Goal: Use online tool/utility: Utilize a website feature to perform a specific function

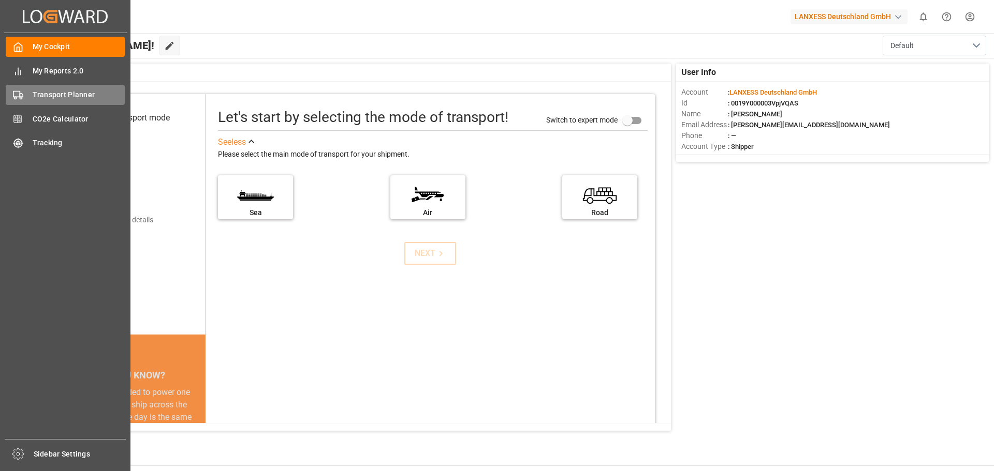
click at [81, 97] on span "Transport Planner" at bounding box center [79, 95] width 93 height 11
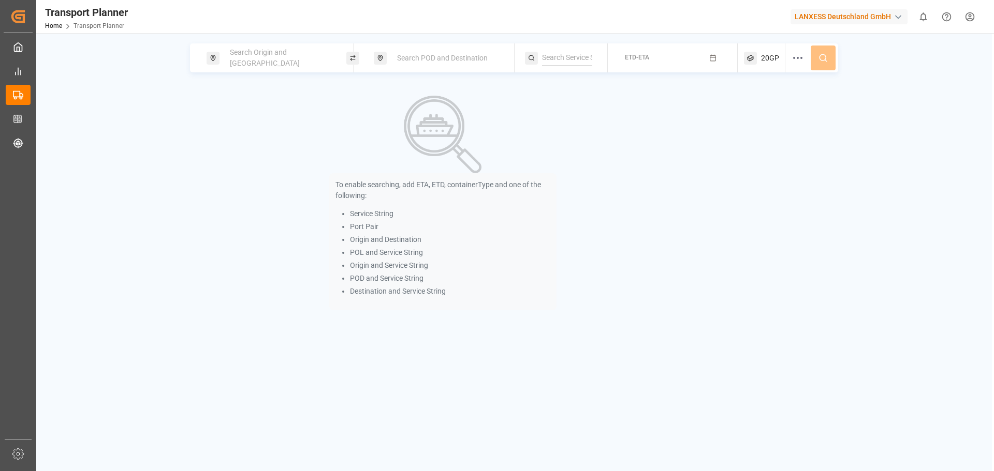
click at [294, 61] on span "Search Origin and [GEOGRAPHIC_DATA]" at bounding box center [265, 57] width 70 height 19
click at [259, 133] on input at bounding box center [270, 141] width 104 height 16
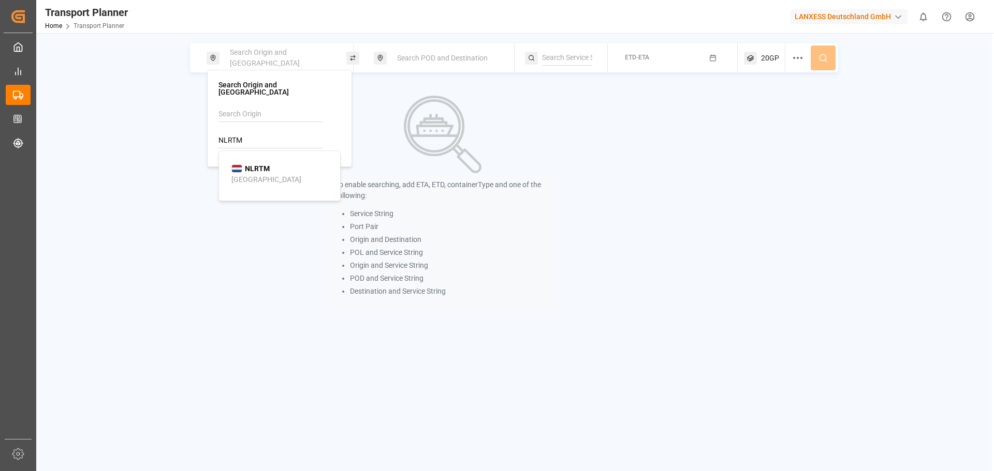
type input "NLRTM"
click at [257, 174] on div "[GEOGRAPHIC_DATA]" at bounding box center [266, 179] width 70 height 11
click at [432, 53] on div "Search POD and Destination" at bounding box center [447, 58] width 112 height 19
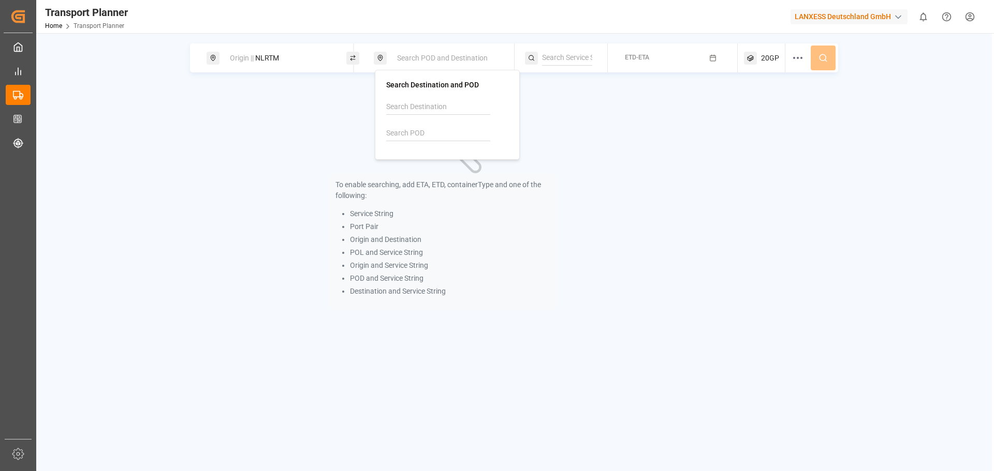
click at [408, 125] on div at bounding box center [447, 123] width 122 height 49
click at [404, 128] on input at bounding box center [438, 134] width 104 height 16
type input "CNSHA"
click at [430, 159] on b "CNSHA" at bounding box center [424, 161] width 24 height 8
click at [572, 65] on div at bounding box center [566, 57] width 83 height 29
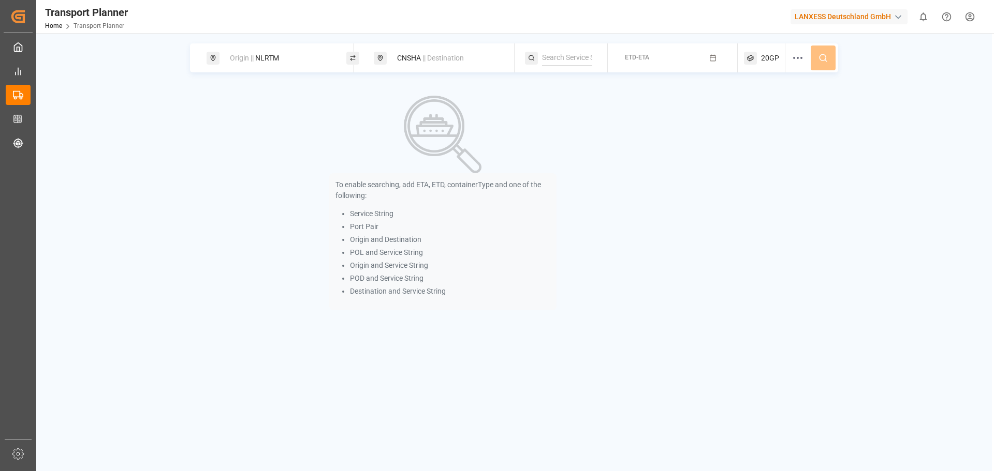
click at [578, 59] on input at bounding box center [567, 58] width 50 height 16
click at [639, 59] on span "ETD-ETA" at bounding box center [637, 57] width 24 height 7
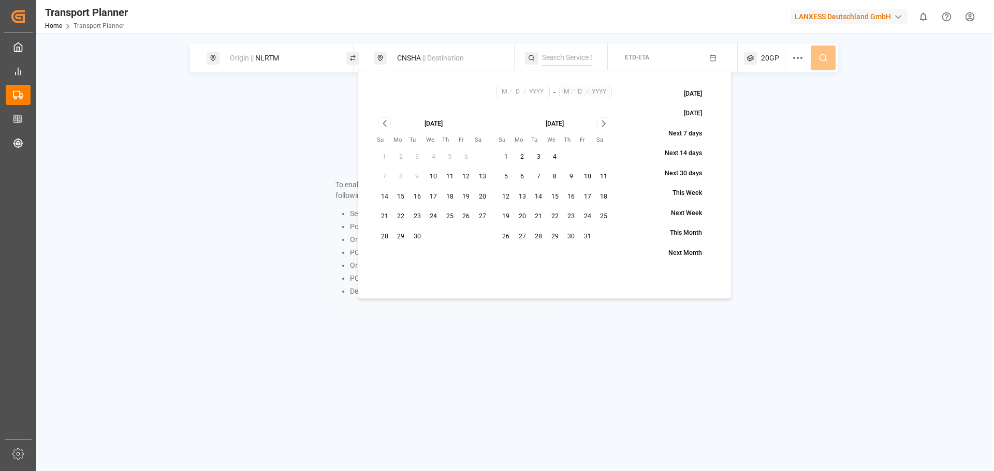
click at [467, 197] on button "19" at bounding box center [466, 197] width 17 height 17
type input "9"
type input "19"
type input "2025"
click at [603, 124] on icon "Go to next month" at bounding box center [604, 123] width 12 height 12
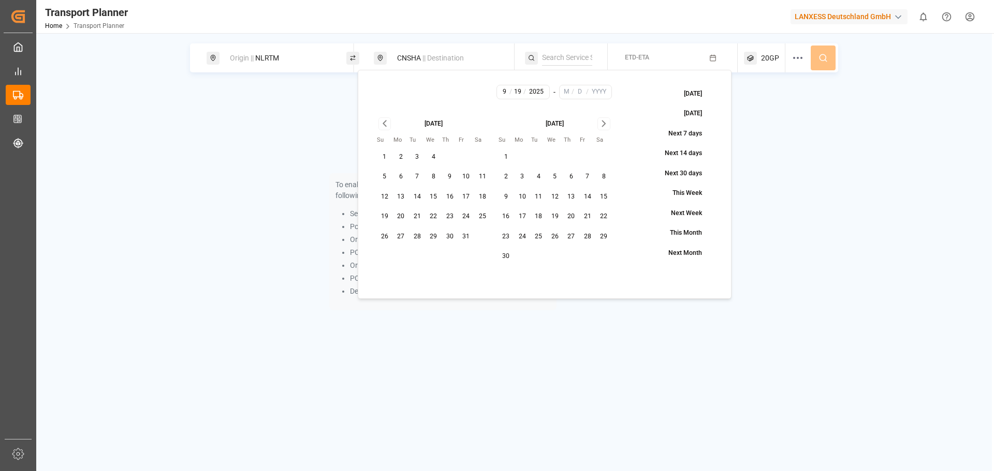
click at [508, 251] on button "30" at bounding box center [506, 256] width 17 height 17
type input "11"
type input "30"
type input "2025"
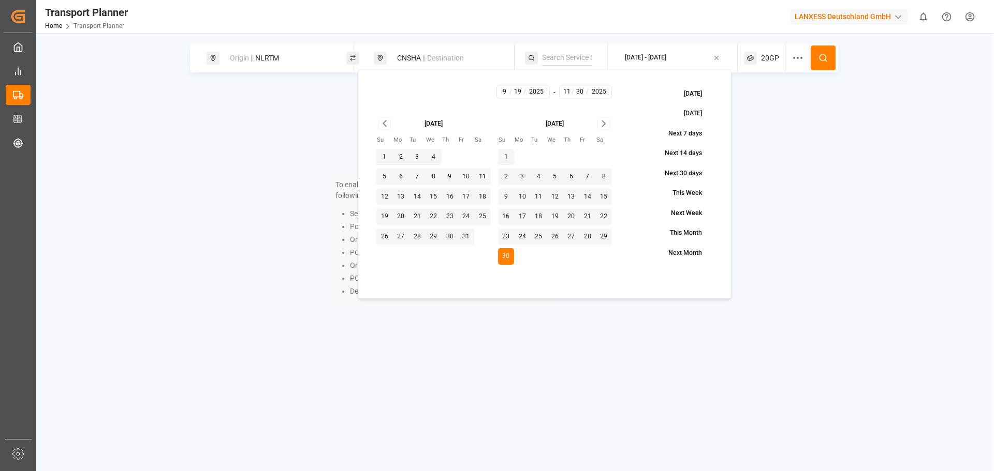
click at [820, 61] on icon at bounding box center [822, 57] width 9 height 9
